Goal: Book appointment/travel/reservation

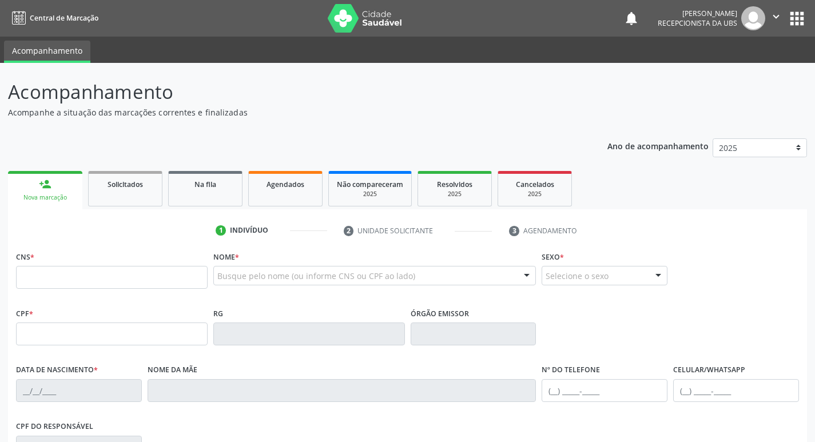
click at [110, 285] on input "text" at bounding box center [111, 277] width 191 height 23
type input "898 0037 1752 2452"
type input "166.692.724-48"
type input "[DATE]"
type input "[PERSON_NAME] Conçeição da [PERSON_NAME]"
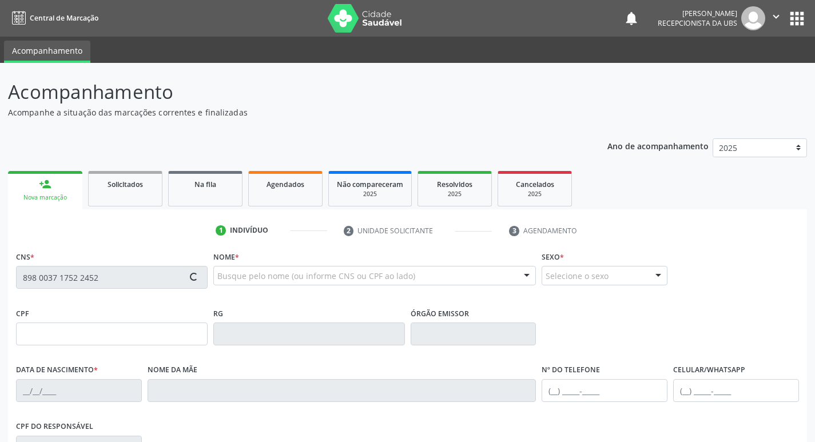
type input "[PHONE_NUMBER]"
type input "122.029.064-52"
type input "65"
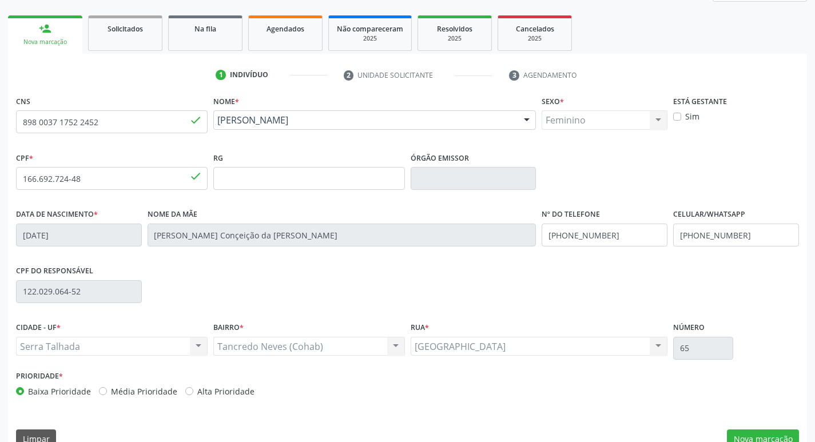
scroll to position [178, 0]
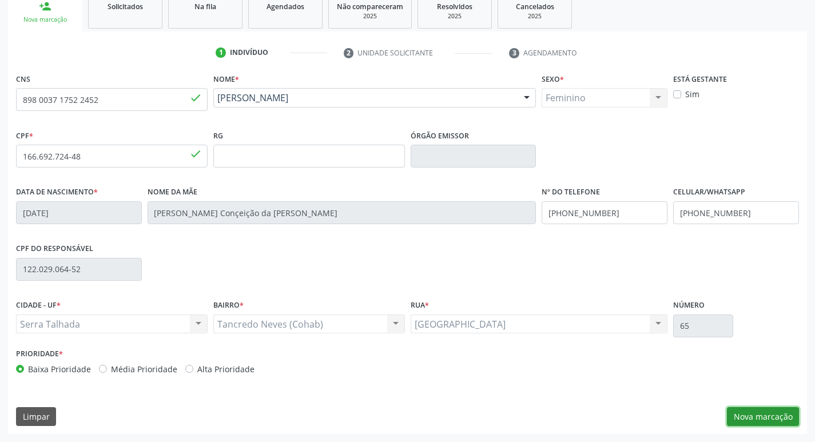
click at [770, 412] on button "Nova marcação" at bounding box center [763, 416] width 72 height 19
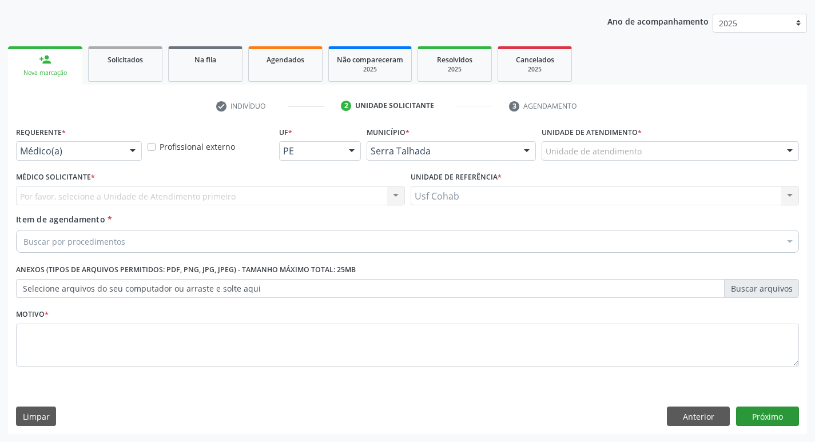
scroll to position [125, 0]
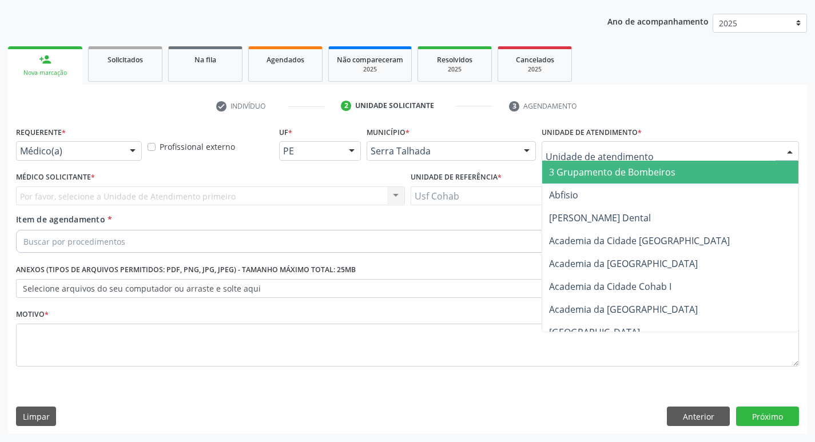
click at [667, 155] on div at bounding box center [669, 150] width 257 height 19
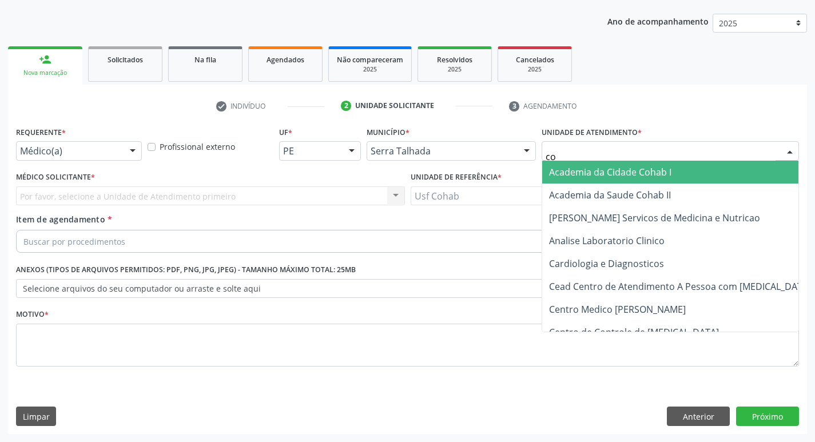
type input "coh"
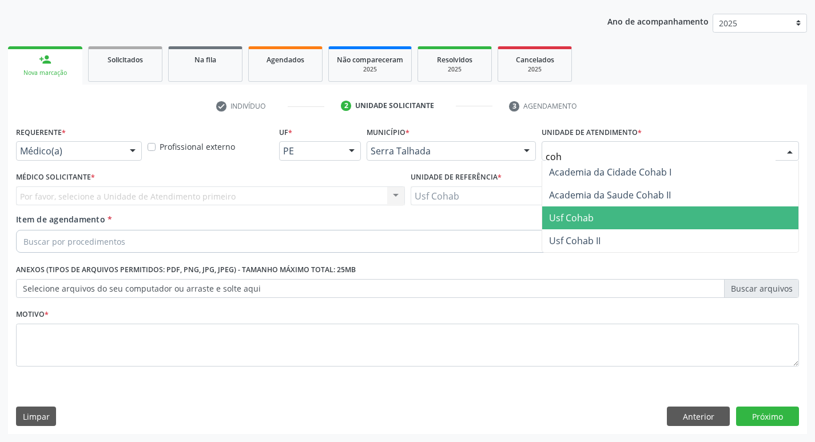
click at [603, 215] on span "Usf Cohab" at bounding box center [670, 217] width 256 height 23
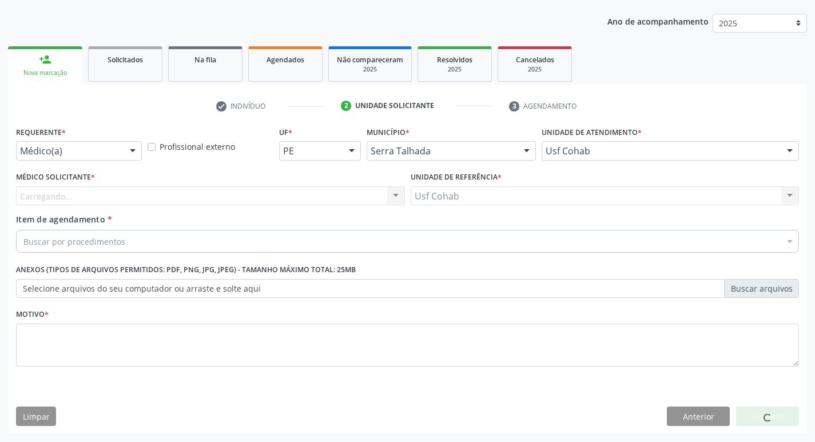
click at [306, 208] on div "Médico Solicitante * Carregando... Nenhum resultado encontrado para: " " Não há…" at bounding box center [210, 191] width 394 height 45
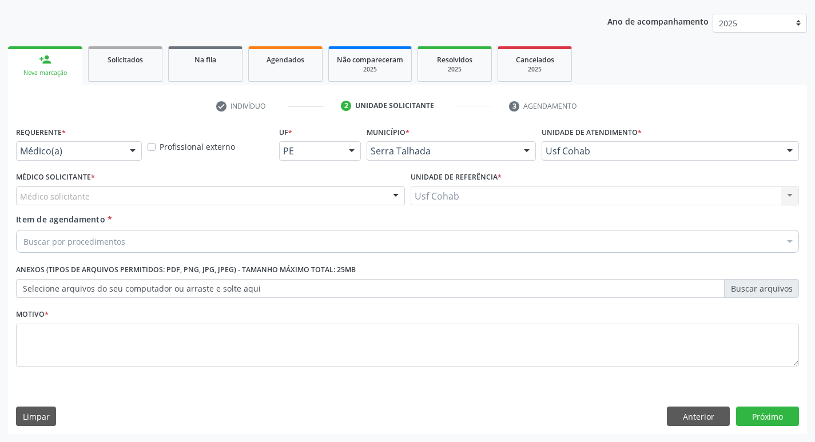
click at [311, 202] on div "Médico solicitante" at bounding box center [210, 195] width 389 height 19
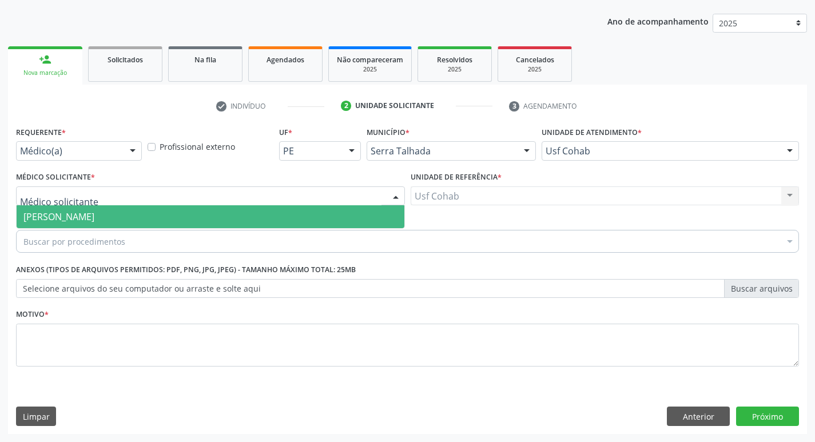
drag, startPoint x: 297, startPoint y: 216, endPoint x: 282, endPoint y: 216, distance: 14.9
click at [297, 216] on span "[PERSON_NAME]" at bounding box center [211, 216] width 388 height 23
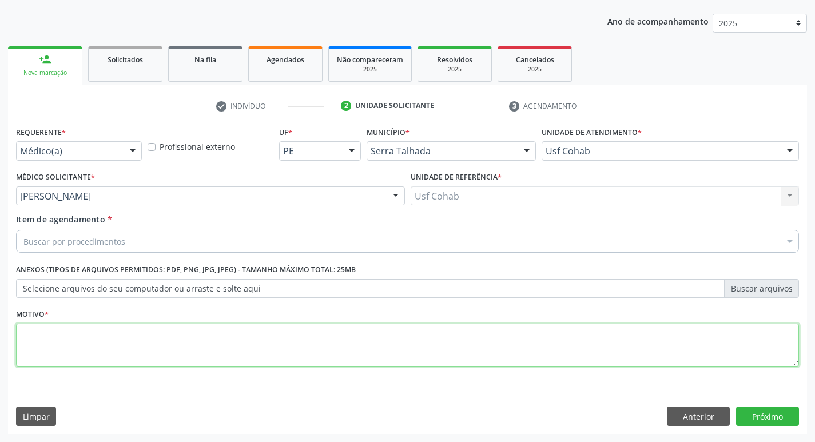
drag, startPoint x: 142, startPoint y: 348, endPoint x: 136, endPoint y: 347, distance: 6.4
click at [139, 349] on textarea at bounding box center [407, 345] width 783 height 43
type textarea "-"
type textarea "Gestante"
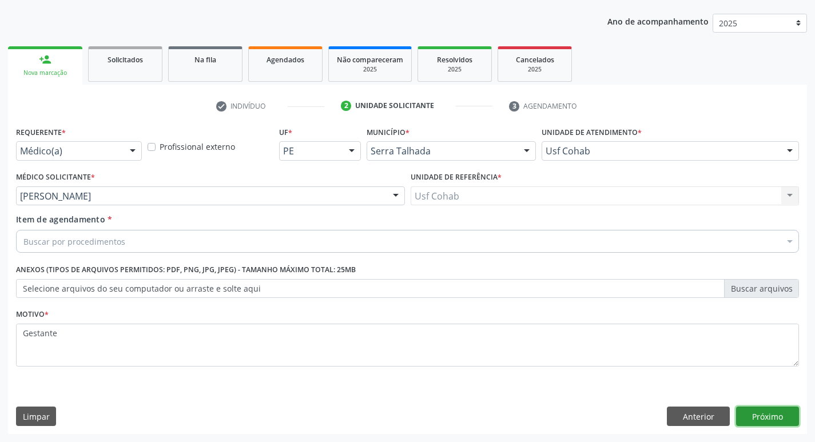
click at [770, 415] on button "Próximo" at bounding box center [767, 415] width 63 height 19
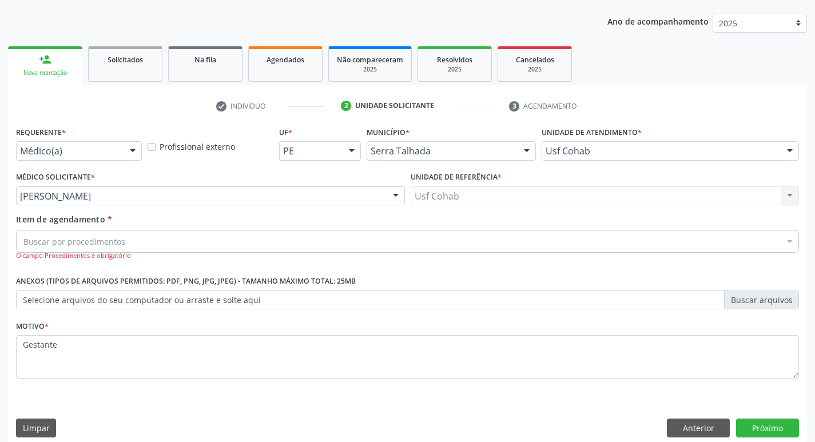
click at [247, 241] on div "Buscar por procedimentos" at bounding box center [407, 241] width 783 height 23
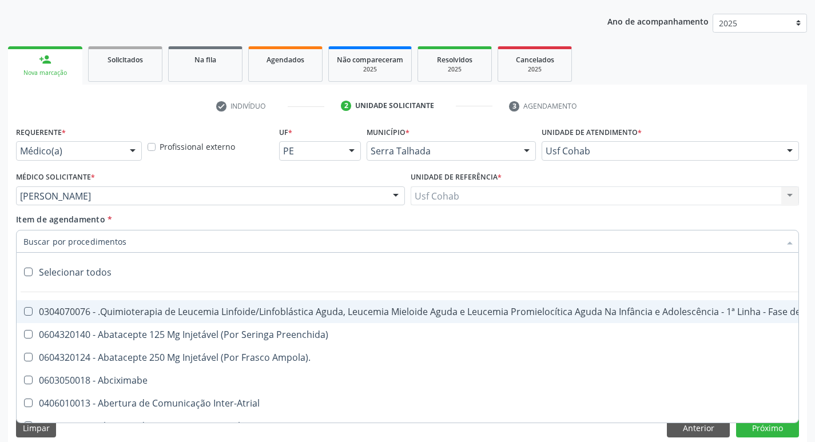
type input "o"
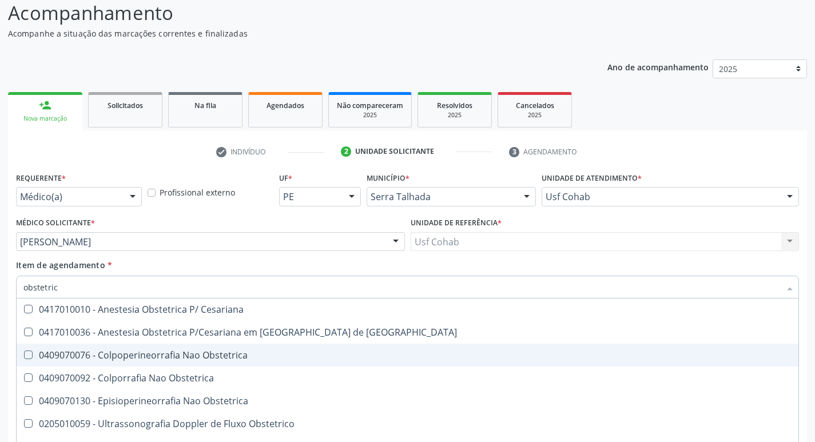
scroll to position [36, 0]
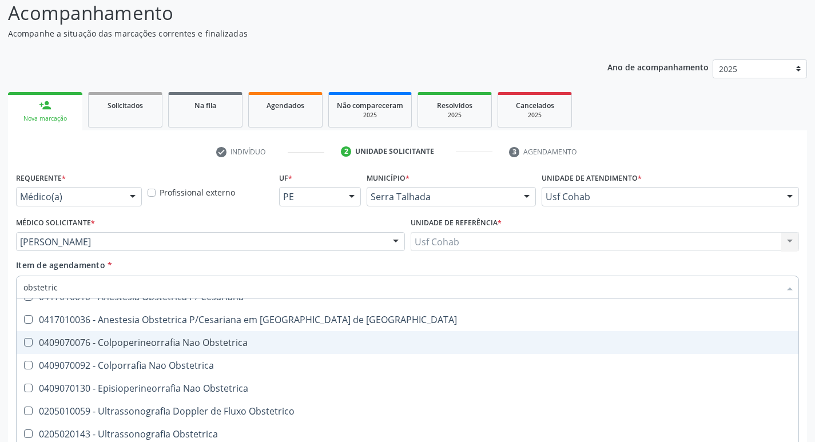
type input "obstetrica"
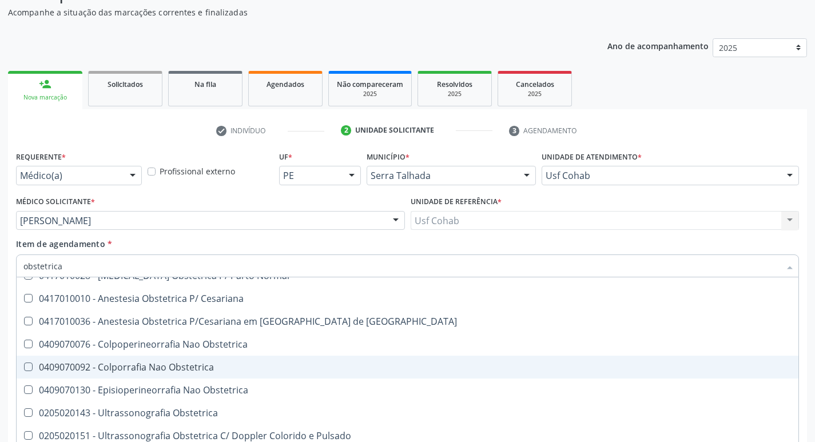
scroll to position [136, 0]
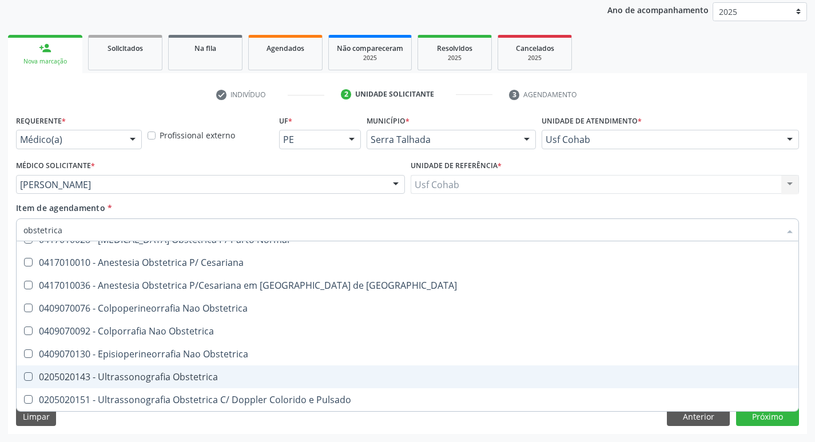
click at [171, 372] on div "0205020143 - Ultrassonografia Obstetrica" at bounding box center [407, 376] width 768 height 9
checkbox Obstetrica "true"
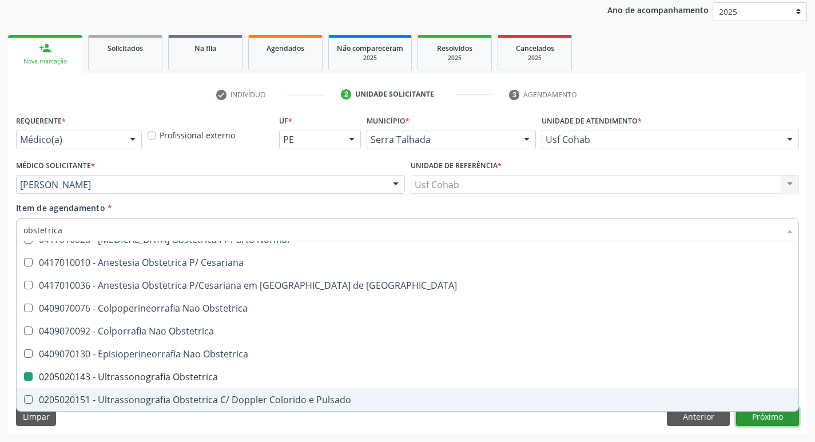
click at [781, 419] on button "Próximo" at bounding box center [767, 416] width 63 height 19
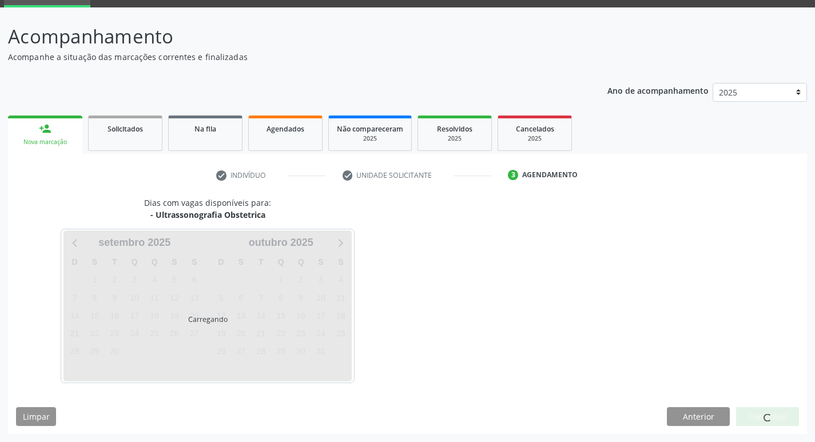
scroll to position [0, 0]
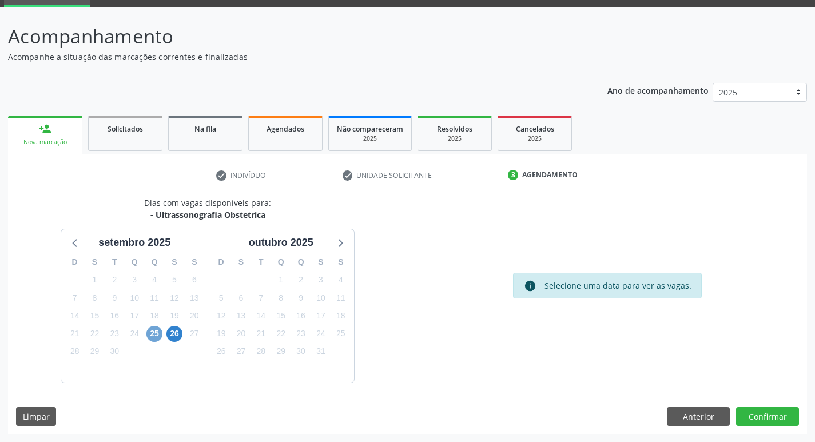
click at [150, 336] on span "25" at bounding box center [154, 334] width 16 height 16
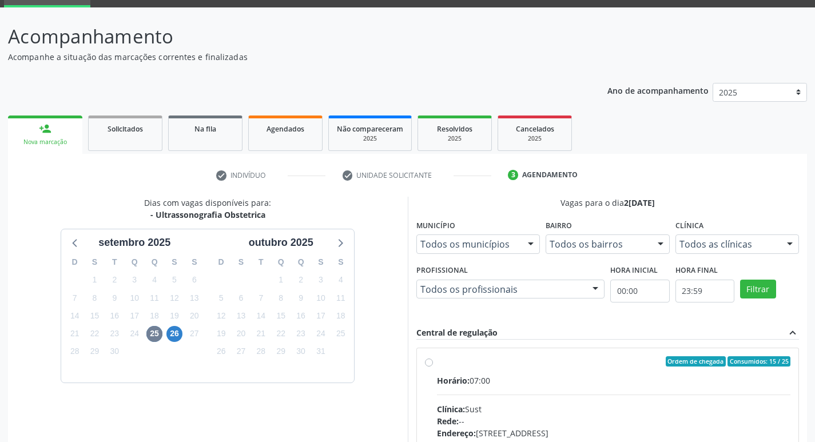
drag, startPoint x: 569, startPoint y: 371, endPoint x: 576, endPoint y: 368, distance: 7.4
click at [574, 369] on label "Ordem de chegada Consumidos: 15 / 25 Horário: 07:00 Clínica: Sust Rede: -- Ende…" at bounding box center [614, 443] width 354 height 175
click at [433, 366] on input "Ordem de chegada Consumidos: 15 / 25 Horário: 07:00 Clínica: Sust Rede: -- Ende…" at bounding box center [429, 361] width 8 height 10
radio input "true"
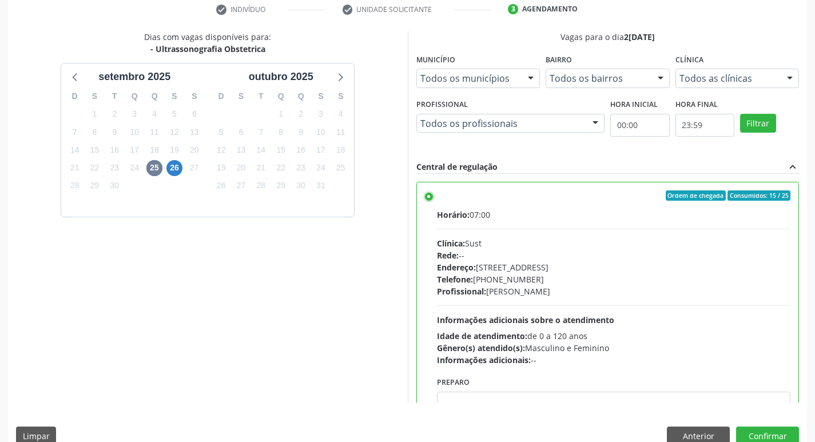
scroll to position [241, 0]
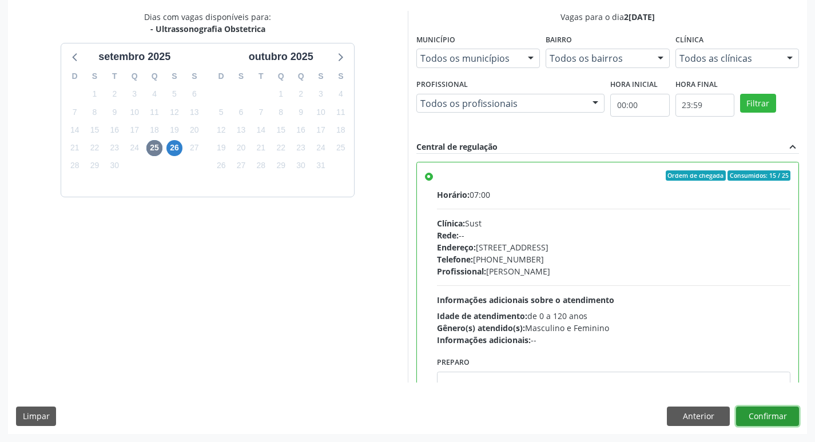
click at [772, 416] on button "Confirmar" at bounding box center [767, 415] width 63 height 19
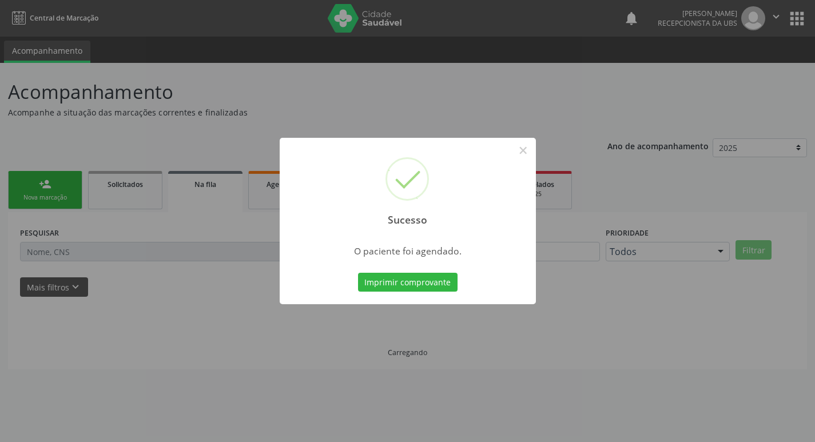
scroll to position [0, 0]
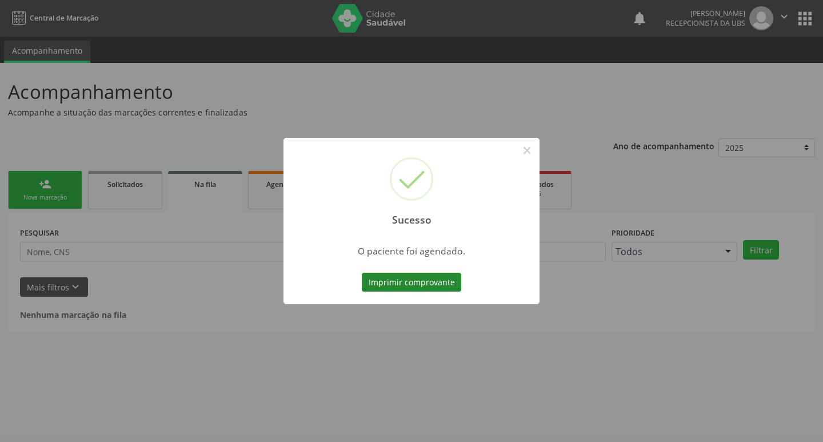
click at [404, 284] on button "Imprimir comprovante" at bounding box center [411, 282] width 99 height 19
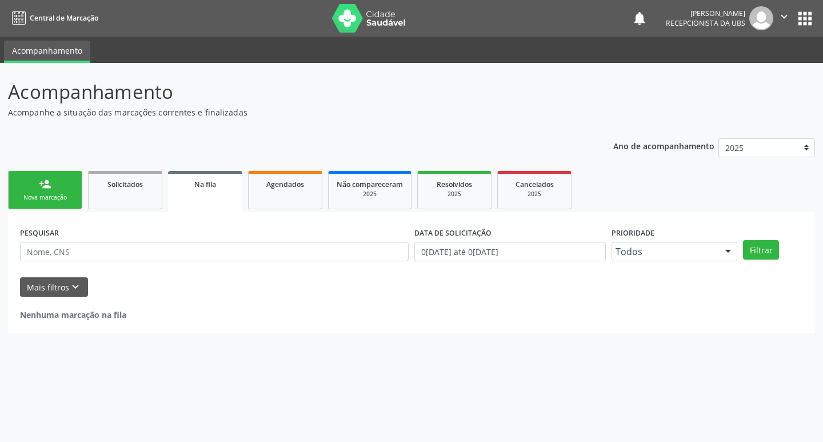
click at [3, 187] on div "Acompanhamento Acompanhe a situação das marcações correntes e finalizadas Relat…" at bounding box center [411, 252] width 823 height 379
click at [83, 200] on ul "person_add Nova marcação Solicitados Na fila Agendados Não compareceram 2025 Re…" at bounding box center [411, 190] width 807 height 44
click at [54, 193] on div "Nova marcação" at bounding box center [45, 197] width 57 height 9
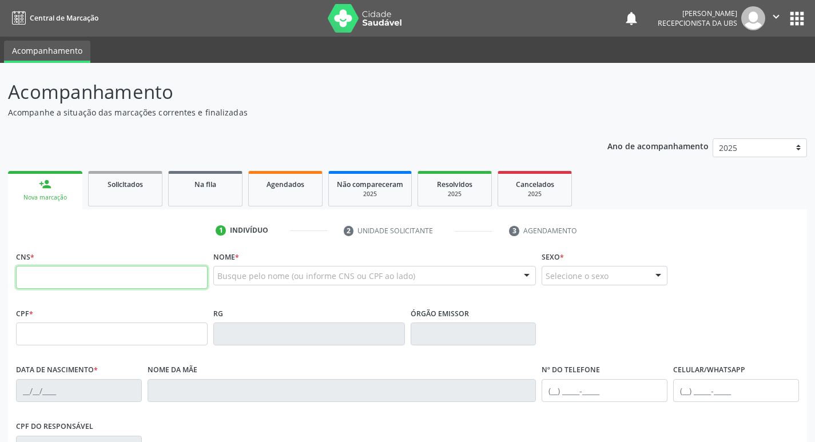
click at [113, 276] on input "text" at bounding box center [111, 277] width 191 height 23
type input "898 0037 1752 2452"
type input "166.692.724-48"
type input "[DATE]"
type input "[PERSON_NAME] Conçeição da [PERSON_NAME]"
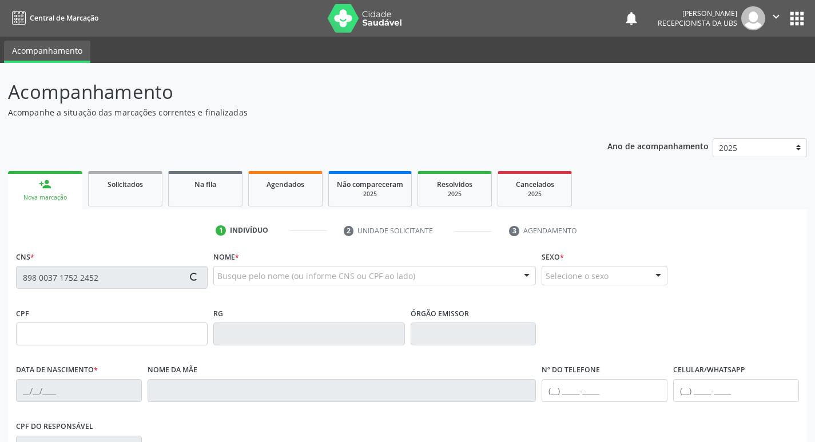
type input "[PHONE_NUMBER]"
type input "122.029.064-52"
type input "65"
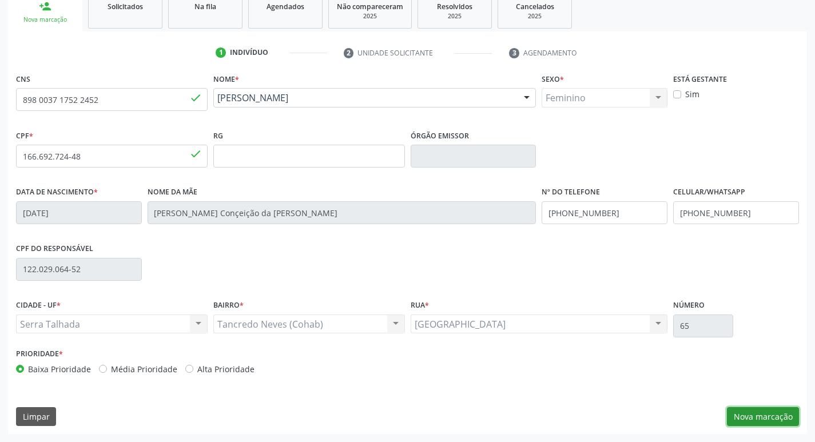
click at [756, 412] on button "Nova marcação" at bounding box center [763, 416] width 72 height 19
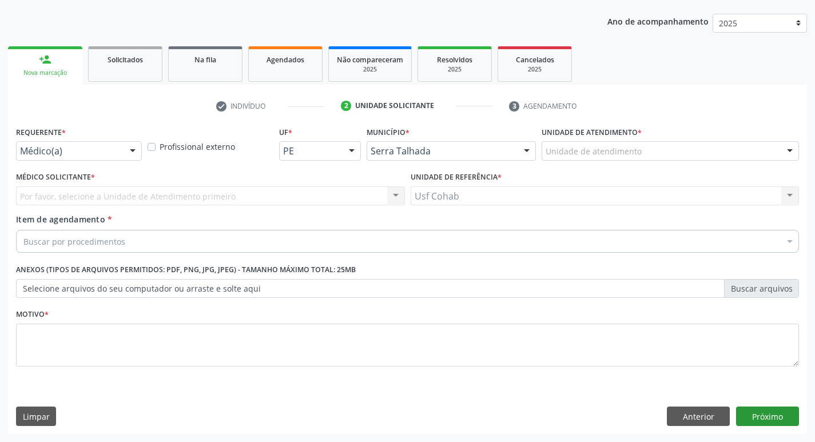
scroll to position [125, 0]
click at [617, 159] on div "Unidade de atendimento" at bounding box center [669, 150] width 257 height 19
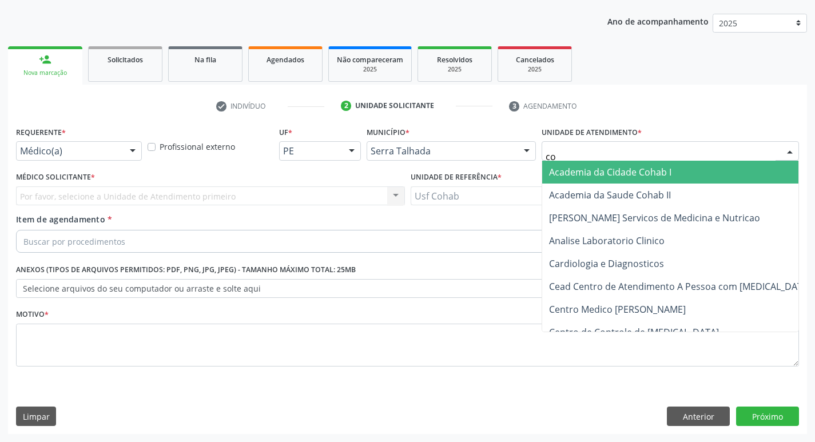
type input "coh"
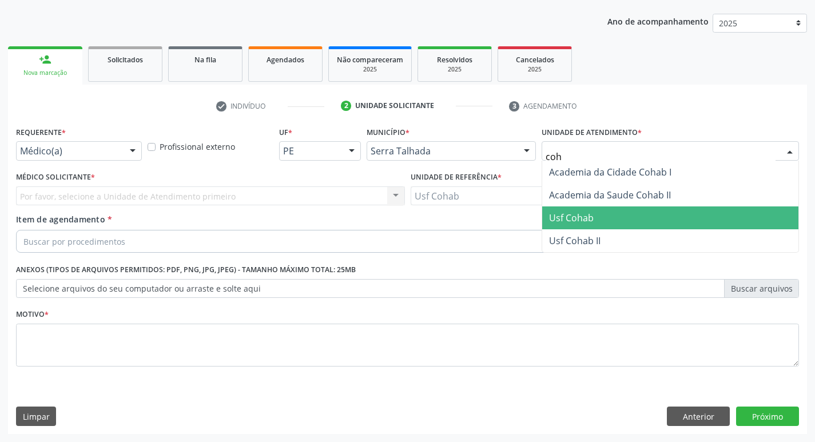
click at [594, 220] on span "Usf Cohab" at bounding box center [670, 217] width 256 height 23
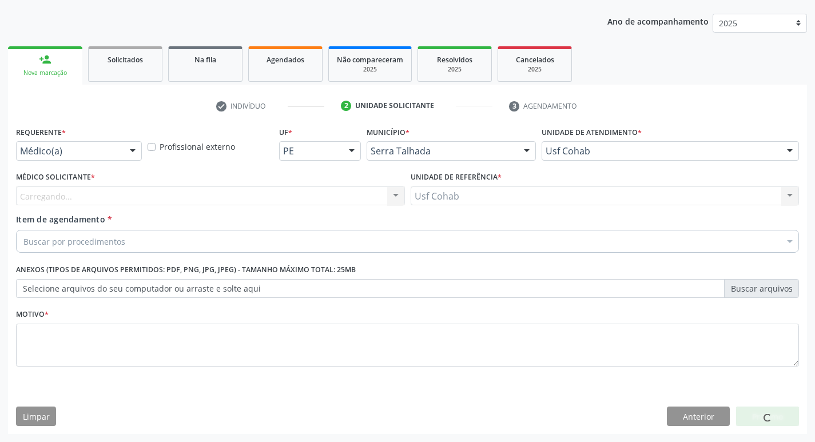
click at [307, 194] on div "Carregando... Nenhum resultado encontrado para: " " Não há nenhuma opção para s…" at bounding box center [210, 195] width 389 height 19
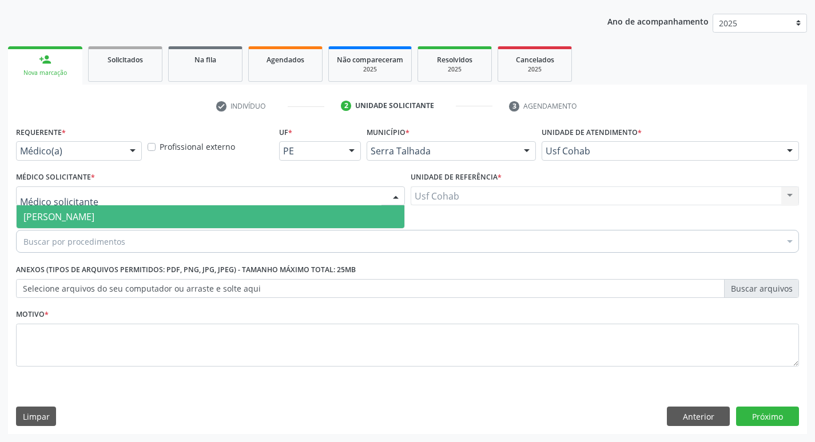
click at [292, 202] on div at bounding box center [210, 195] width 389 height 19
click at [277, 216] on span "[PERSON_NAME]" at bounding box center [211, 216] width 388 height 23
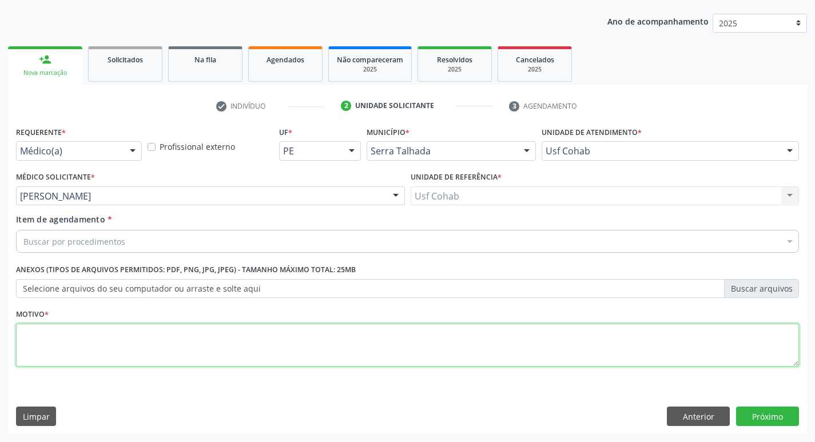
click at [144, 358] on textarea at bounding box center [407, 345] width 783 height 43
type textarea "Gestante"
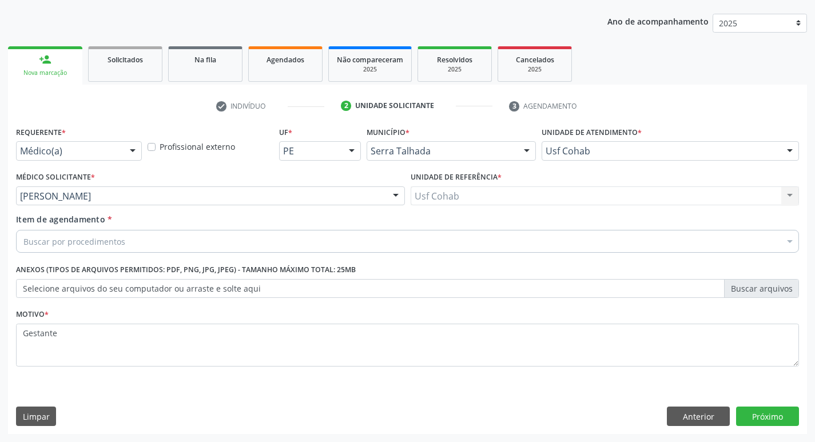
click at [162, 285] on label "Selecione arquivos do seu computador ou arraste e solte aqui" at bounding box center [407, 288] width 783 height 19
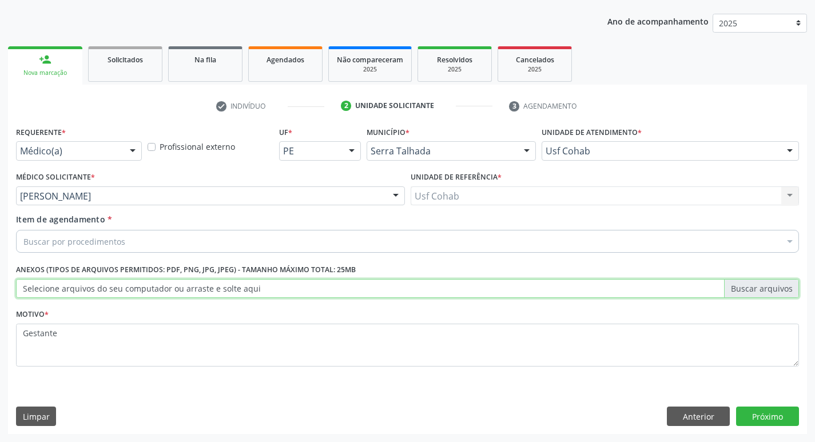
click at [162, 285] on input "Selecione arquivos do seu computador ou arraste e solte aqui" at bounding box center [407, 288] width 783 height 19
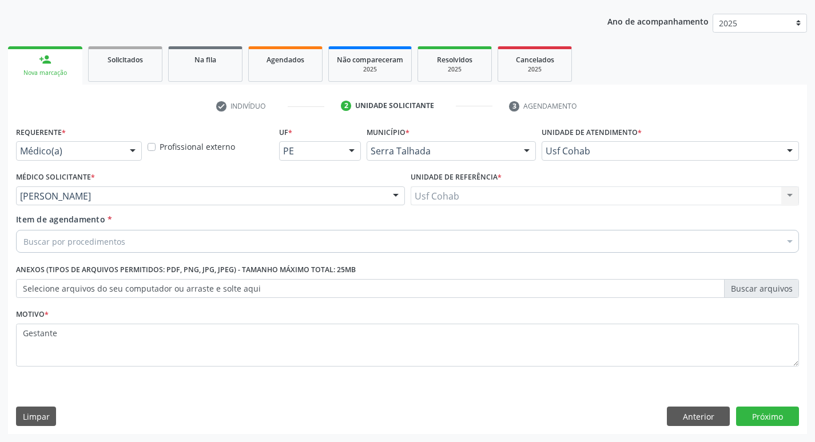
click at [140, 241] on div "Buscar por procedimentos" at bounding box center [407, 241] width 783 height 23
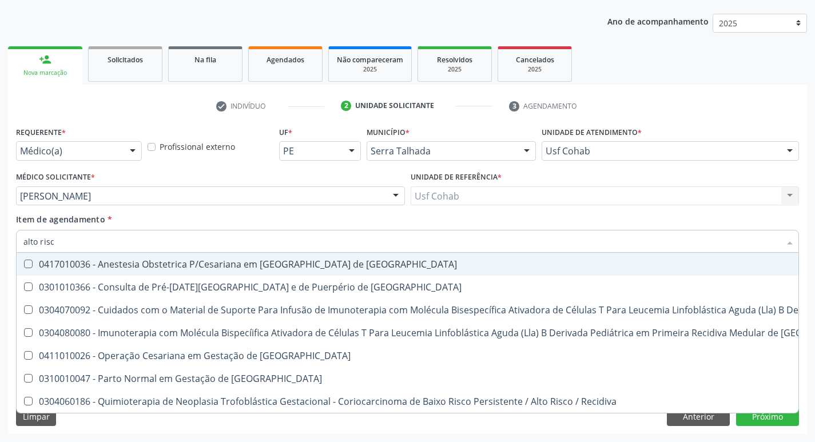
type input "alto risco"
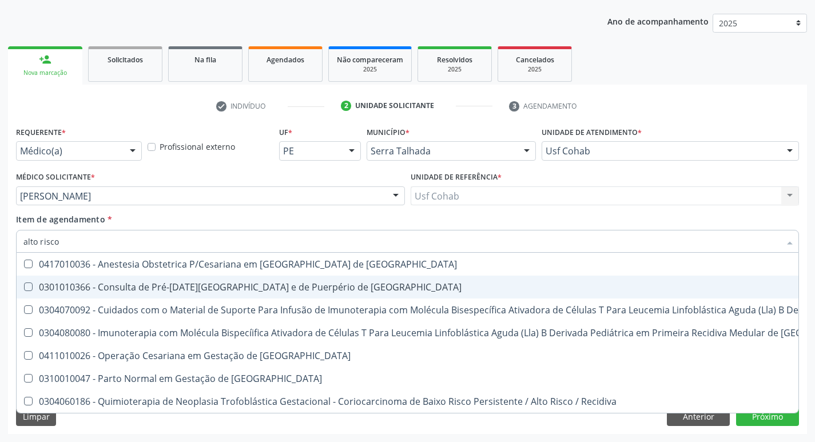
click at [87, 288] on div "0301010366 - Consulta de Pré-[DATE][GEOGRAPHIC_DATA] e de Puerpério de [GEOGRAP…" at bounding box center [610, 286] width 1174 height 9
checkbox Risco "true"
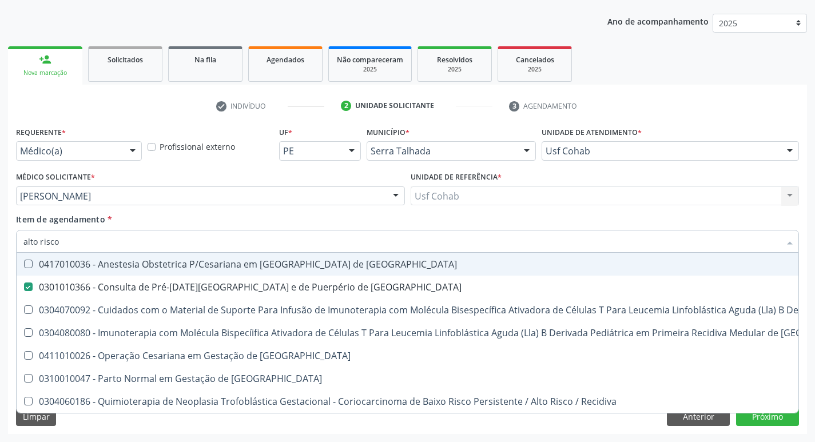
click at [753, 222] on div "Item de agendamento * alto risco Desfazer seleção 0417010036 - Anestesia Obstet…" at bounding box center [407, 231] width 783 height 36
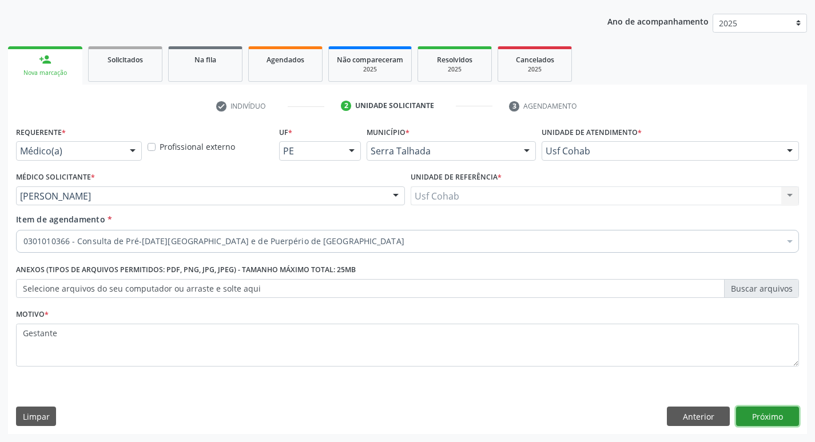
click at [763, 416] on button "Próximo" at bounding box center [767, 415] width 63 height 19
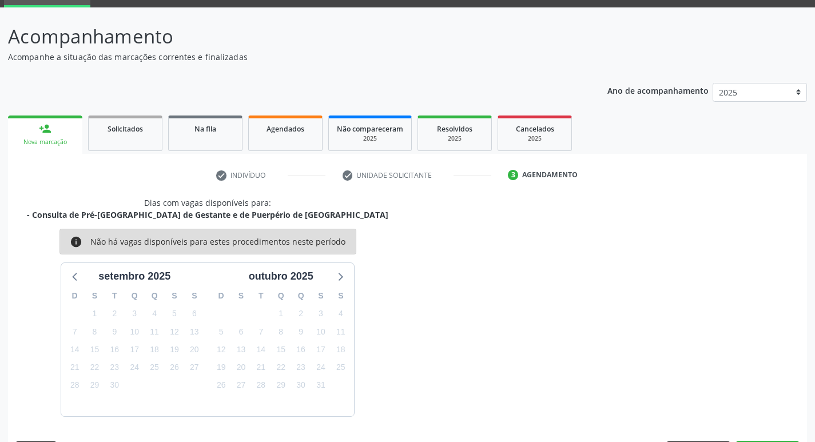
scroll to position [89, 0]
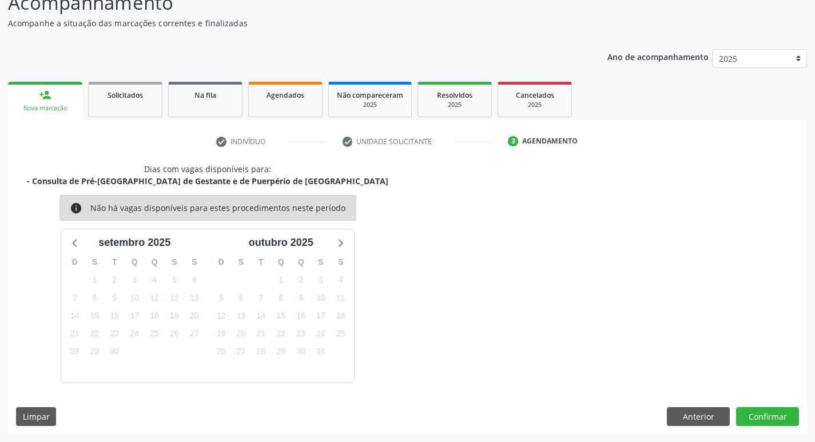
click at [51, 85] on link "person_add Nova marcação" at bounding box center [45, 101] width 74 height 38
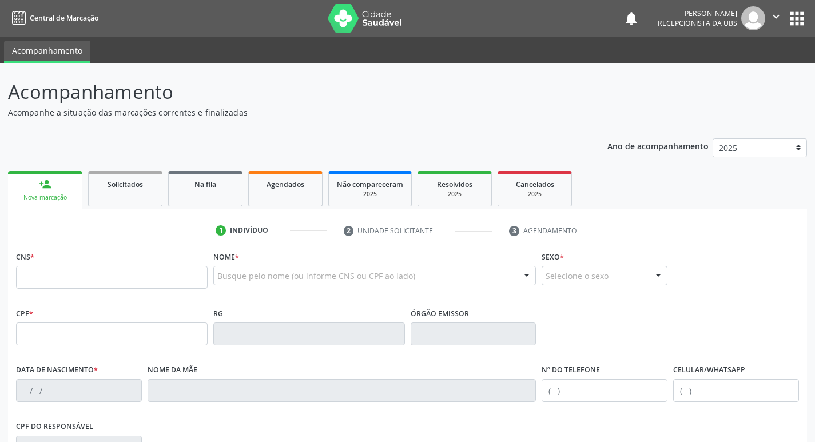
scroll to position [88, 0]
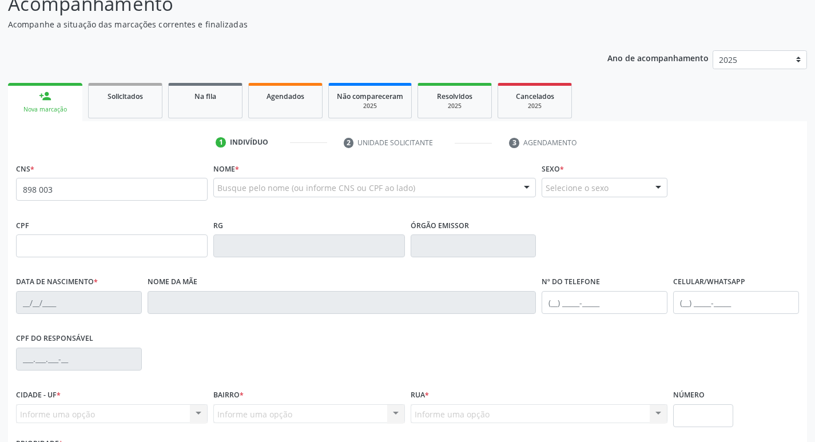
type input "898 0037 1752 2452"
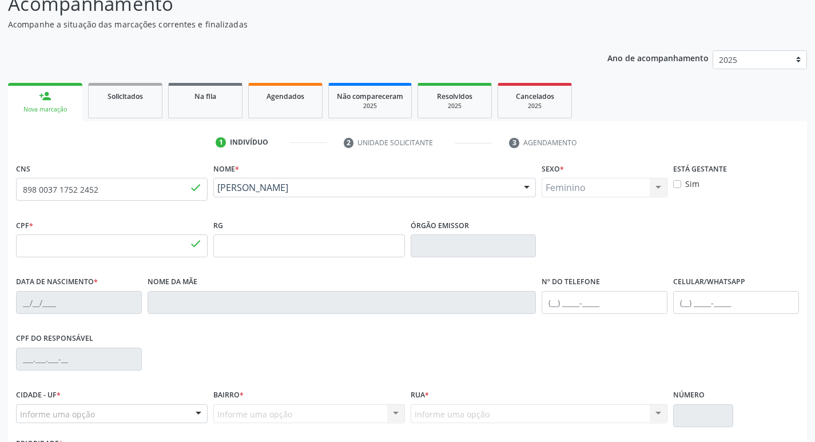
type input "166.692.724-48"
type input "[DATE]"
type input "[PERSON_NAME] Conçeição da [PERSON_NAME]"
type input "[PHONE_NUMBER]"
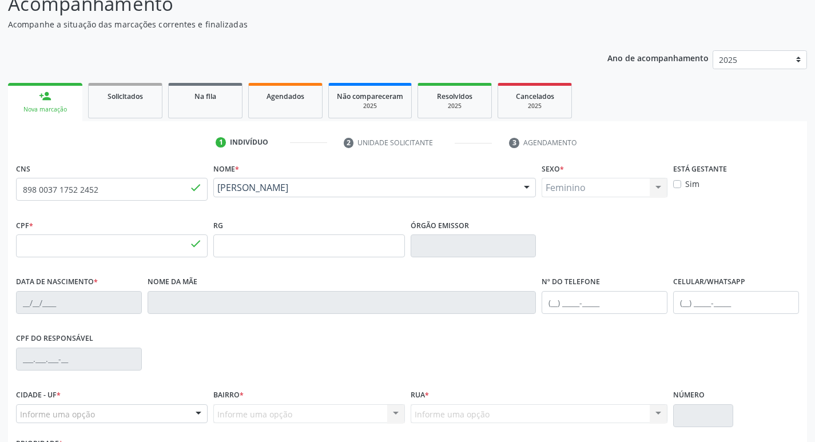
type input "122.029.064-52"
type input "65"
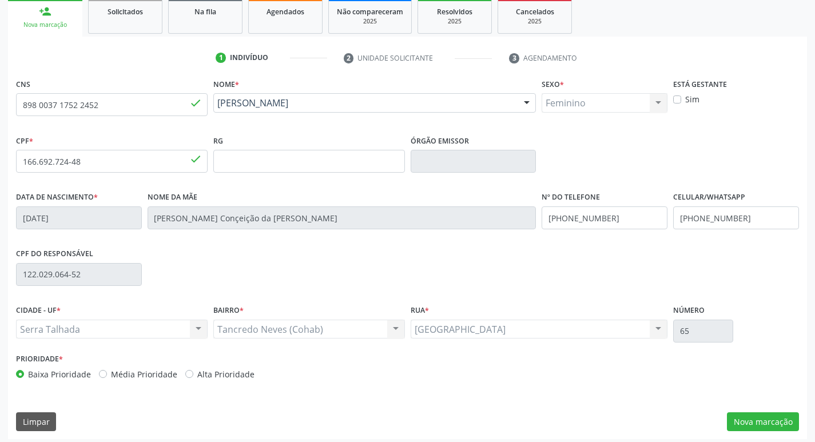
scroll to position [178, 0]
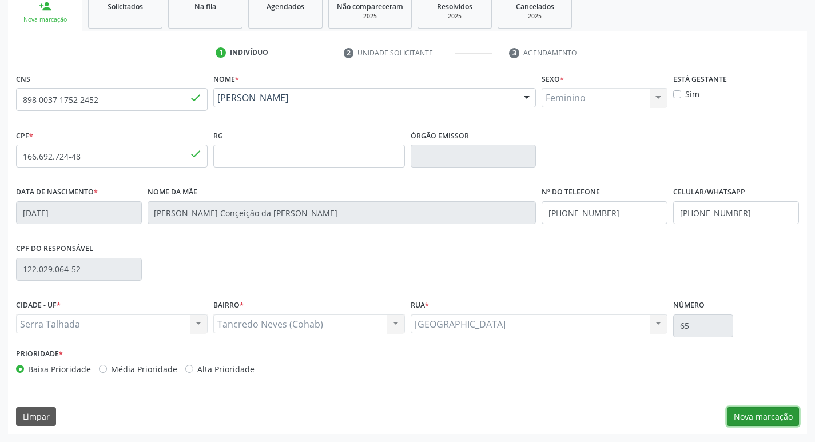
click at [755, 415] on button "Nova marcação" at bounding box center [763, 416] width 72 height 19
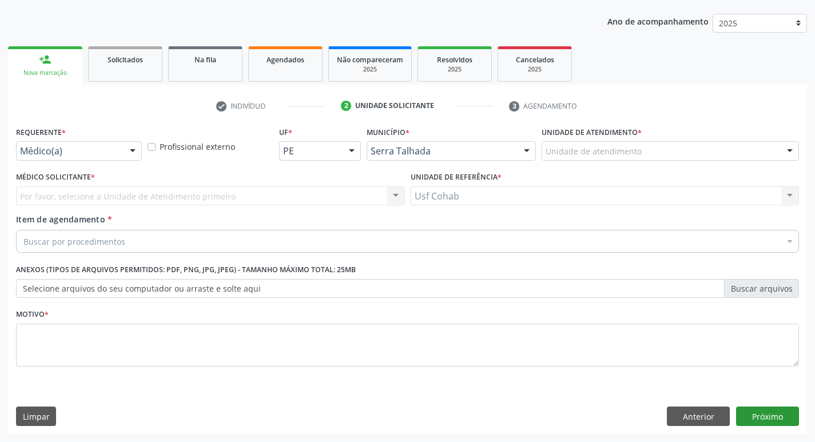
scroll to position [125, 0]
click at [651, 155] on div "Unidade de atendimento" at bounding box center [669, 150] width 257 height 19
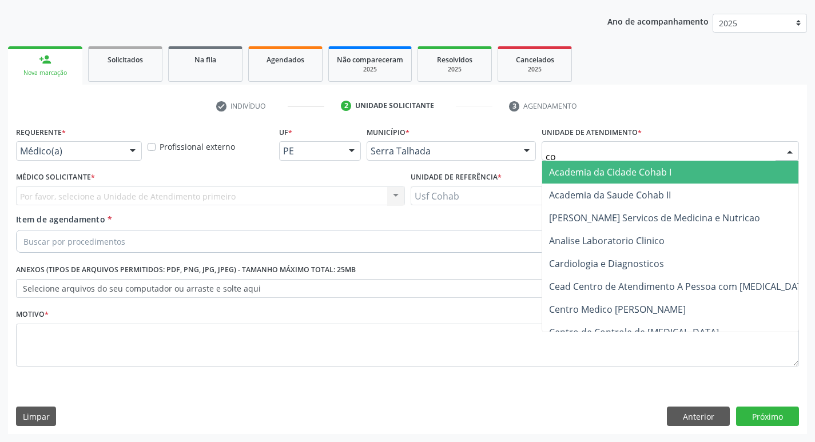
type input "coh"
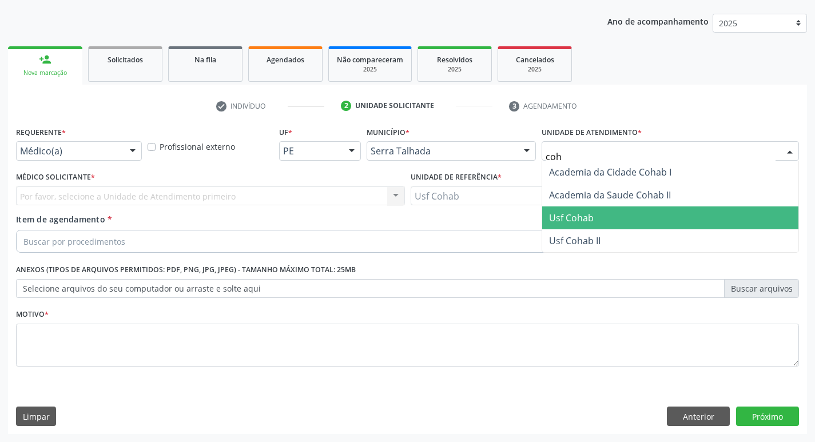
click at [608, 217] on span "Usf Cohab" at bounding box center [670, 217] width 256 height 23
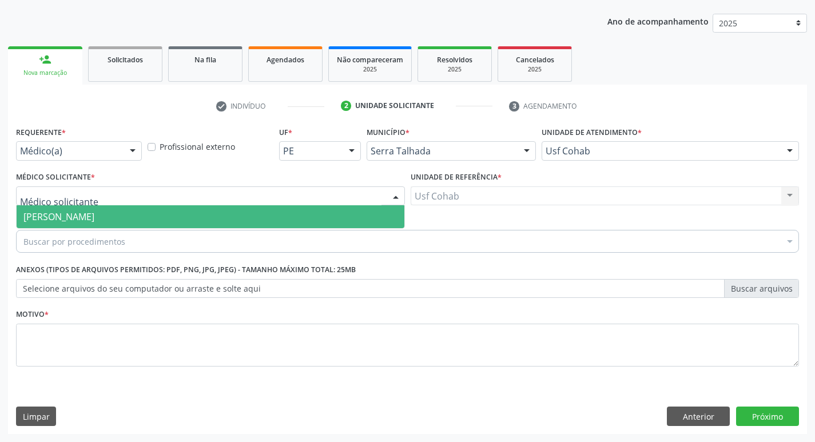
click at [231, 186] on div at bounding box center [210, 195] width 389 height 19
click at [219, 207] on span "[PERSON_NAME]" at bounding box center [211, 216] width 388 height 23
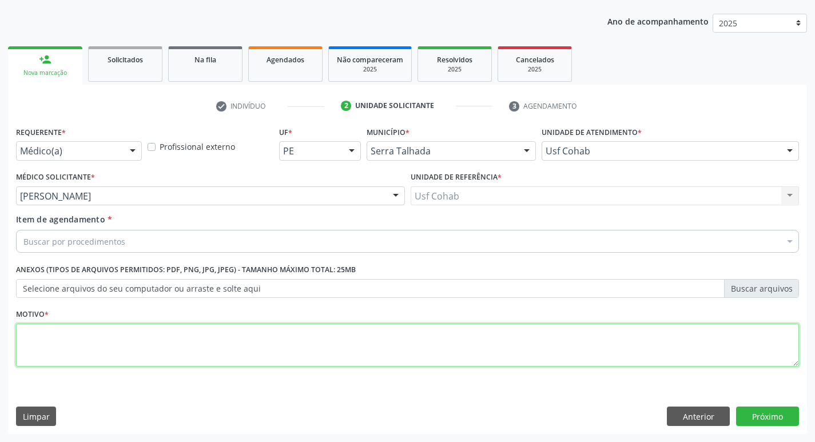
click at [194, 361] on textarea at bounding box center [407, 345] width 783 height 43
type textarea "Gestante"
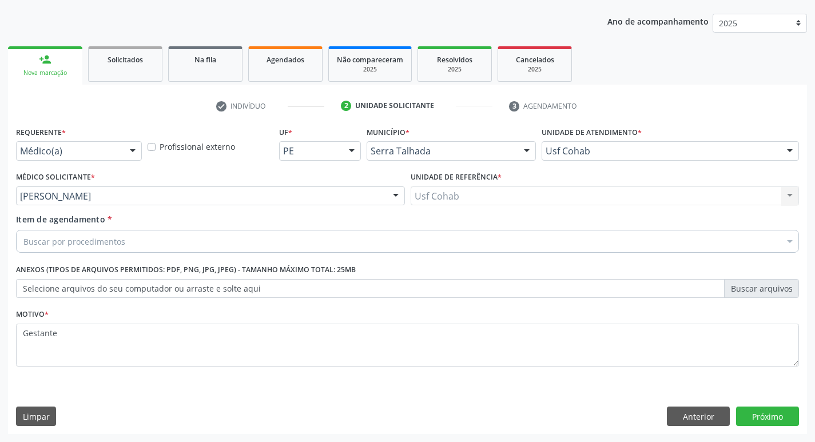
click at [199, 238] on div "Buscar por procedimentos" at bounding box center [407, 241] width 783 height 23
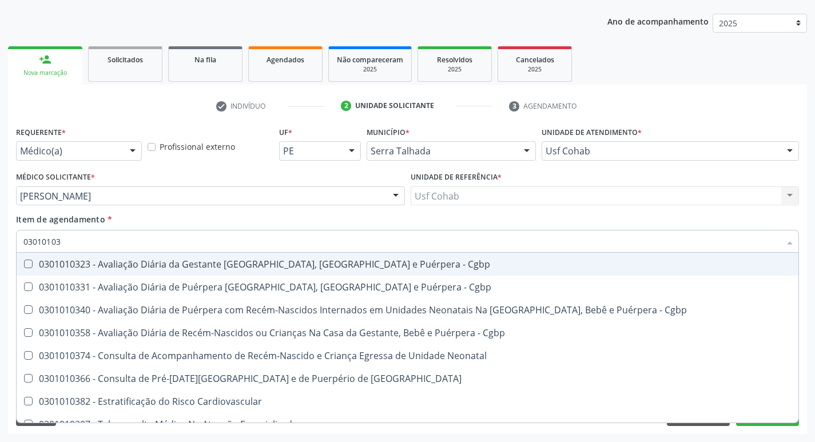
type input "030101036"
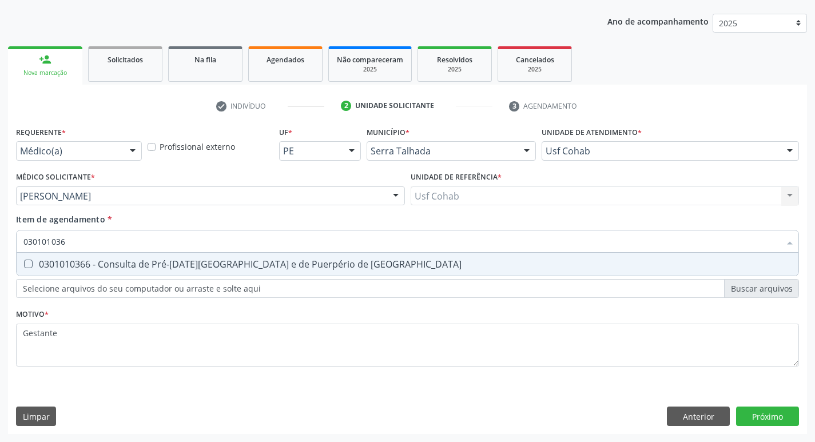
click at [276, 262] on div "0301010366 - Consulta de Pré-[DATE][GEOGRAPHIC_DATA] e de Puerpério de [GEOGRAP…" at bounding box center [407, 264] width 768 height 9
checkbox Risco "true"
click at [781, 422] on div "Requerente * Médico(a) Médico(a) Enfermeiro(a) Paciente Nenhum resultado encont…" at bounding box center [407, 278] width 799 height 310
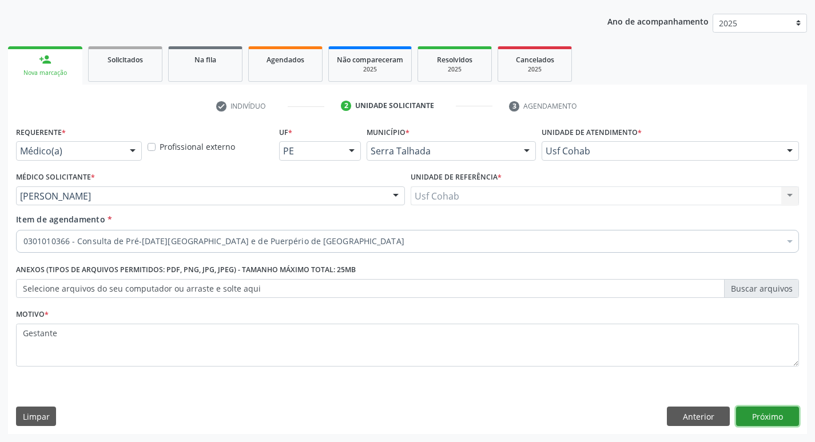
click at [769, 416] on button "Próximo" at bounding box center [767, 415] width 63 height 19
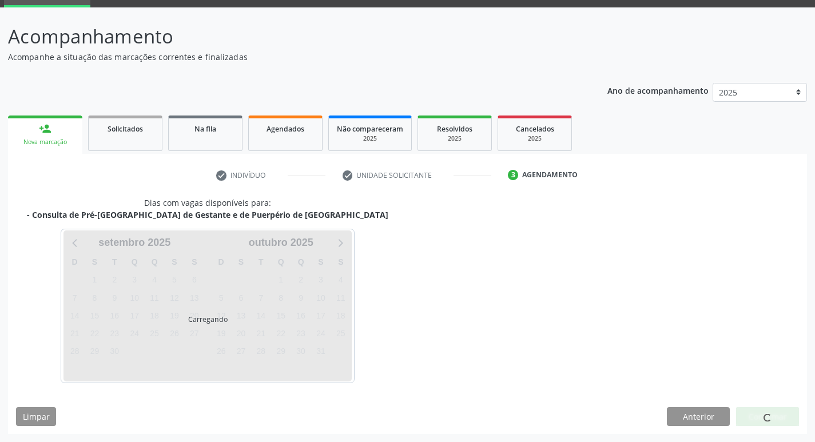
scroll to position [89, 0]
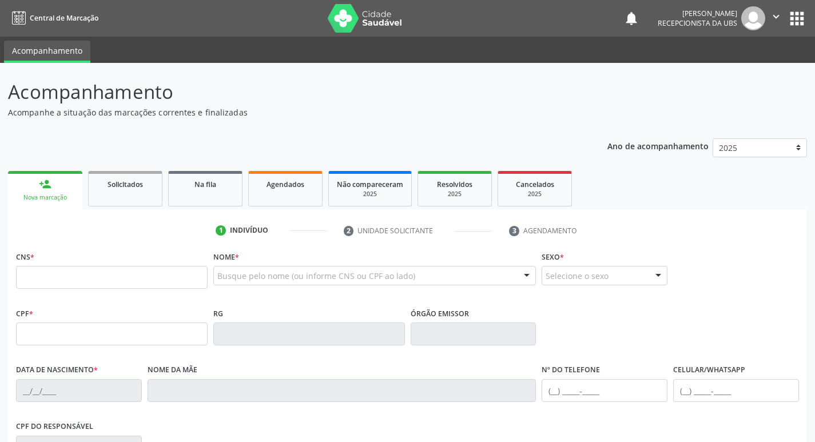
scroll to position [89, 0]
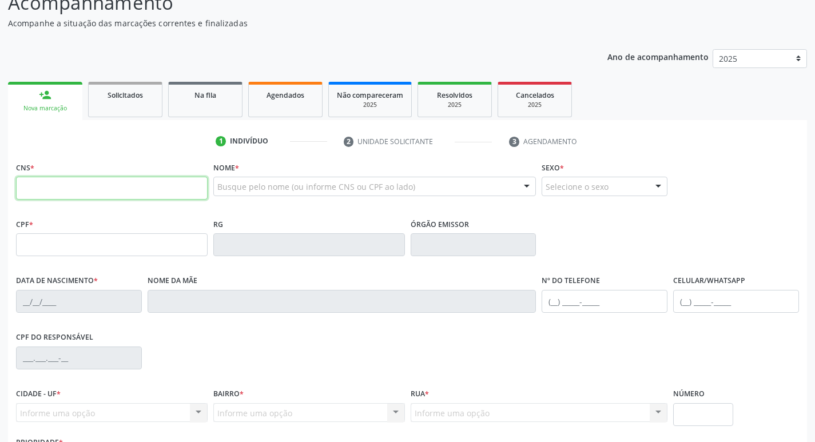
click at [155, 193] on input "text" at bounding box center [111, 188] width 191 height 23
type input "898 0037 1752 2452"
type input "166.692.724-48"
type input "[DATE]"
type input "[PERSON_NAME] Conçeição da [PERSON_NAME]"
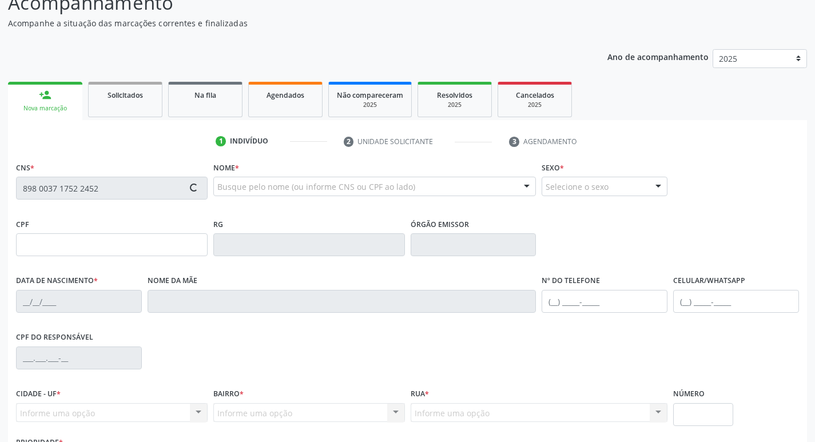
type input "[PHONE_NUMBER]"
type input "122.029.064-52"
type input "65"
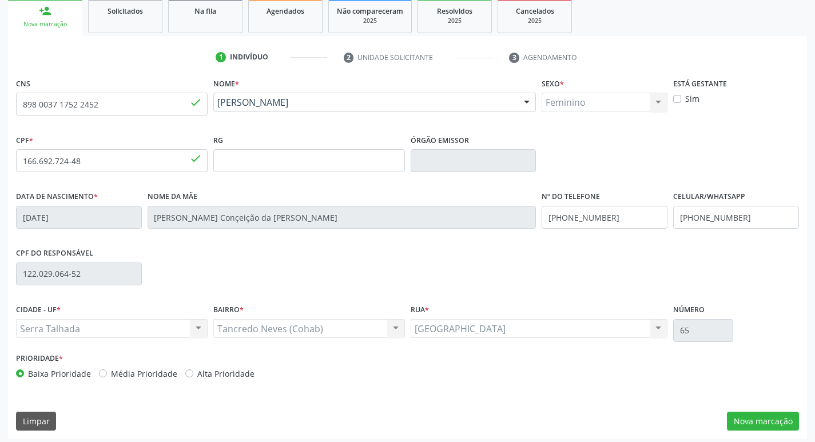
scroll to position [178, 0]
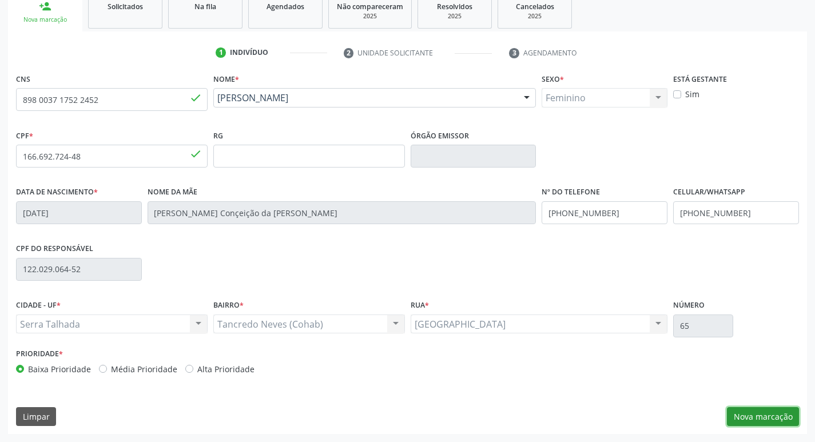
click at [776, 420] on button "Nova marcação" at bounding box center [763, 416] width 72 height 19
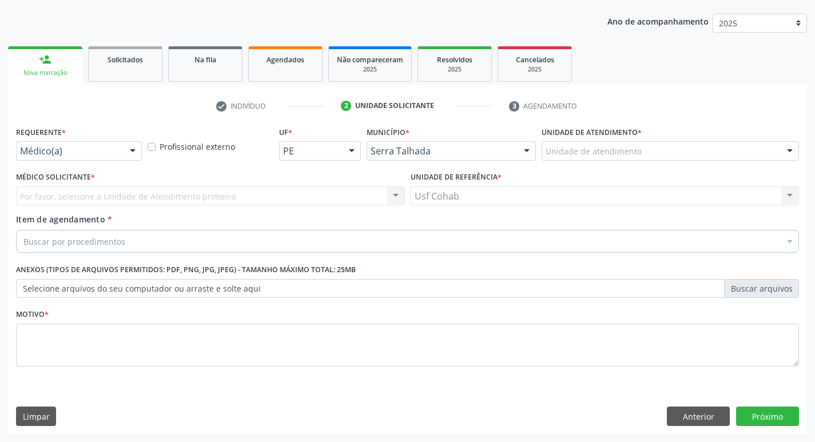
scroll to position [125, 0]
drag, startPoint x: 611, startPoint y: 141, endPoint x: 611, endPoint y: 148, distance: 6.9
click at [611, 144] on div "Unidade de atendimento" at bounding box center [669, 150] width 257 height 19
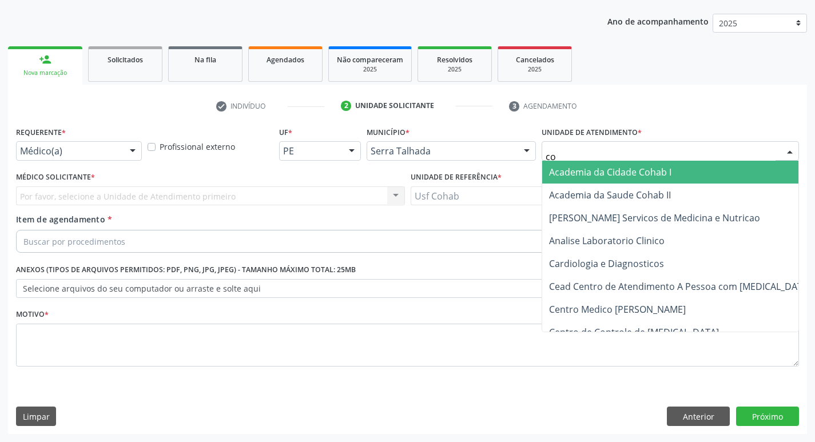
type input "coh"
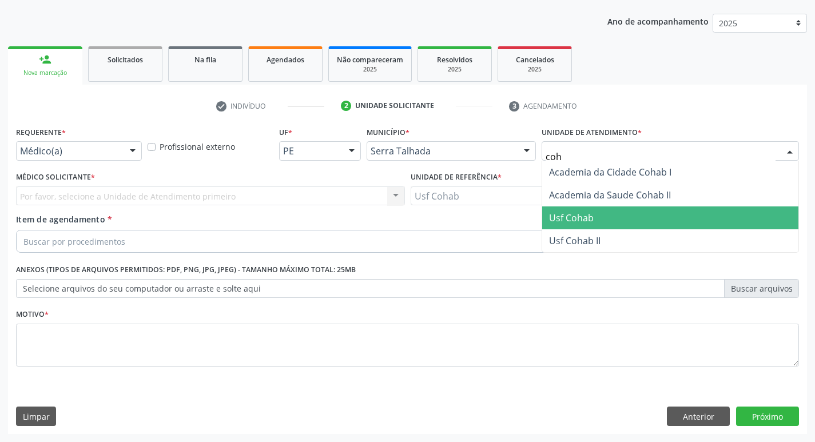
click at [619, 219] on span "Usf Cohab" at bounding box center [670, 217] width 256 height 23
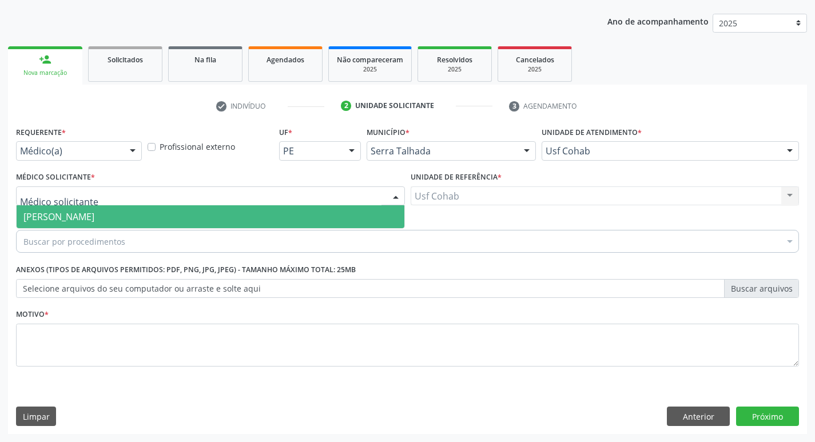
click at [279, 197] on div at bounding box center [210, 195] width 389 height 19
click at [287, 220] on span "[PERSON_NAME]" at bounding box center [211, 216] width 388 height 23
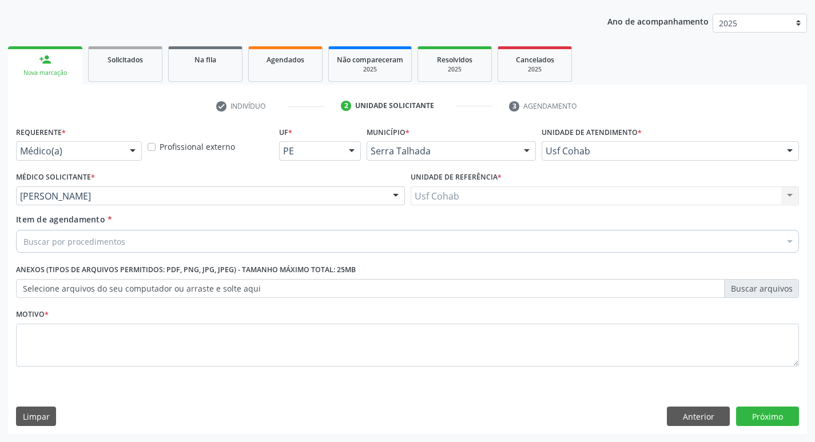
click at [283, 240] on div "Buscar por procedimentos" at bounding box center [407, 241] width 783 height 23
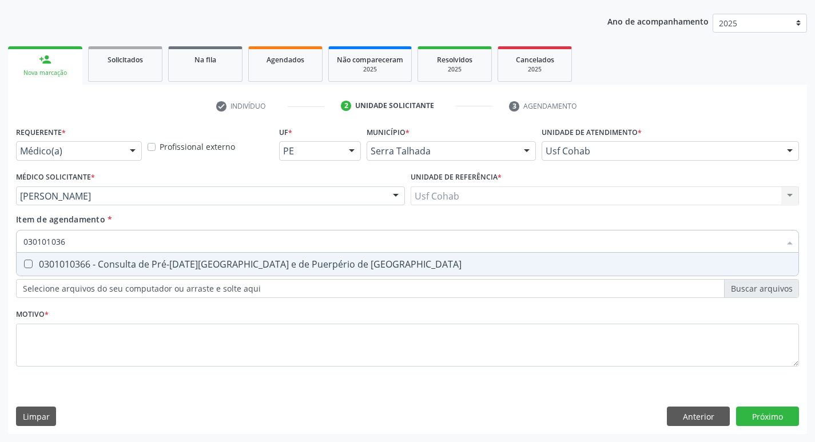
type input "0301010366"
click at [374, 258] on span "0301010366 - Consulta de Pré-[DATE][GEOGRAPHIC_DATA] e de Puerpério de [GEOGRAP…" at bounding box center [407, 264] width 781 height 23
checkbox Risco "true"
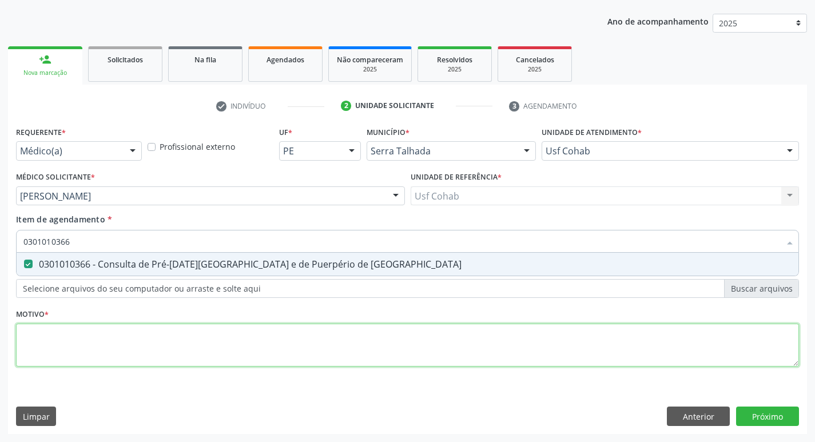
click at [240, 336] on div "Requerente * Médico(a) Médico(a) Enfermeiro(a) Paciente Nenhum resultado encont…" at bounding box center [407, 252] width 783 height 259
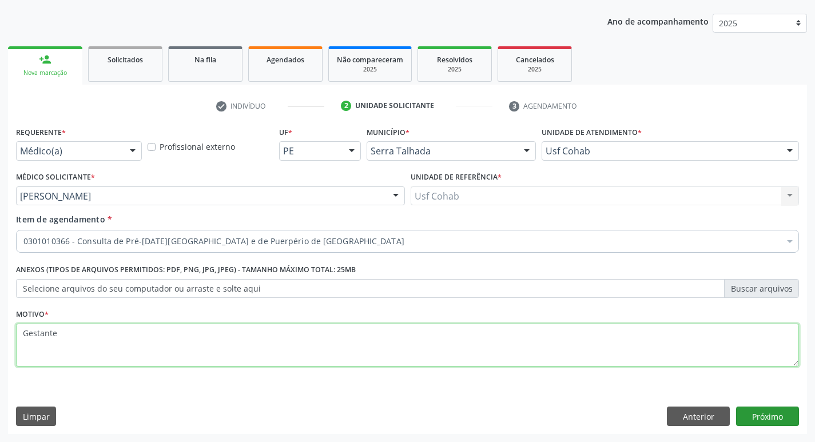
type textarea "Gestante"
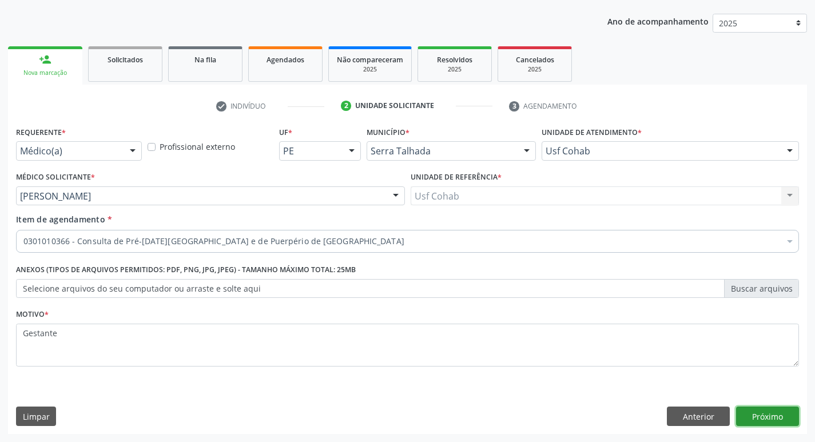
click at [759, 421] on button "Próximo" at bounding box center [767, 415] width 63 height 19
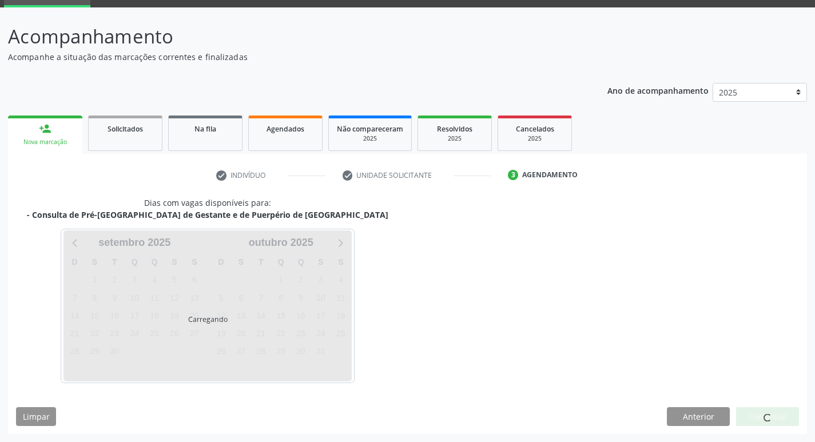
scroll to position [89, 0]
